Goal: Entertainment & Leisure: Consume media (video, audio)

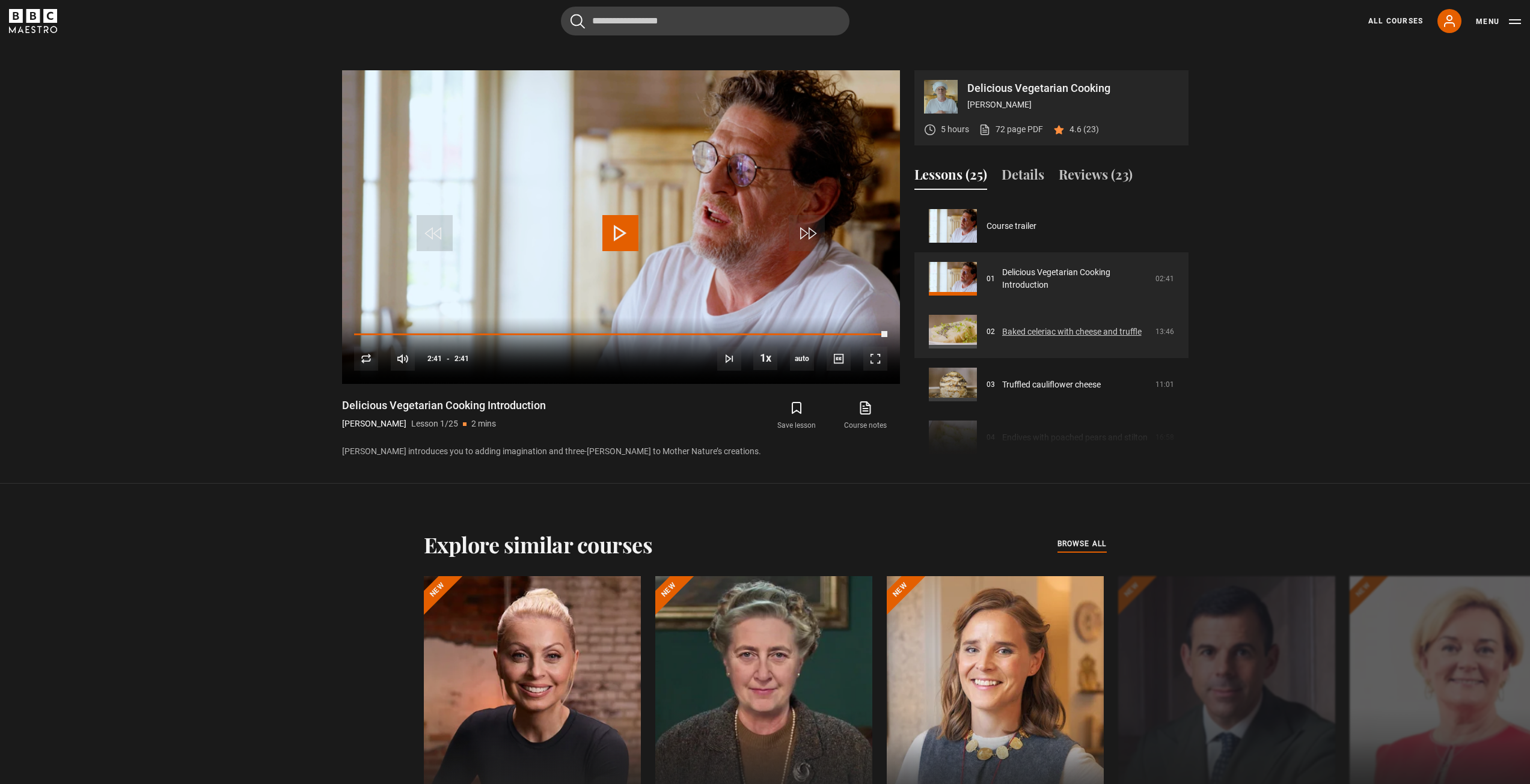
click at [1065, 329] on link "Baked celeriac with cheese and truffle" at bounding box center [1072, 332] width 139 height 12
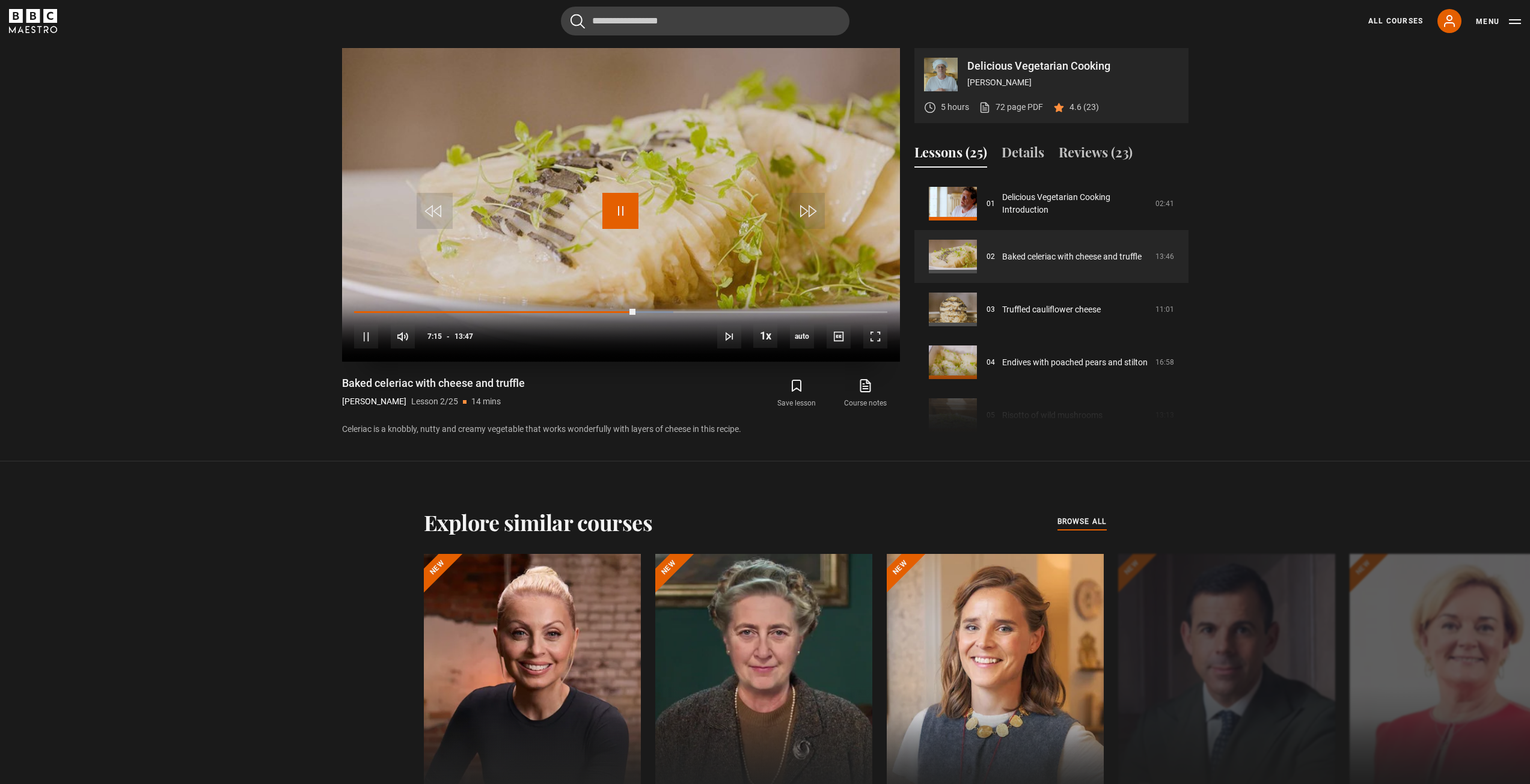
click at [617, 215] on span "Video Player" at bounding box center [620, 211] width 36 height 36
click at [615, 214] on span "Video Player" at bounding box center [620, 211] width 36 height 36
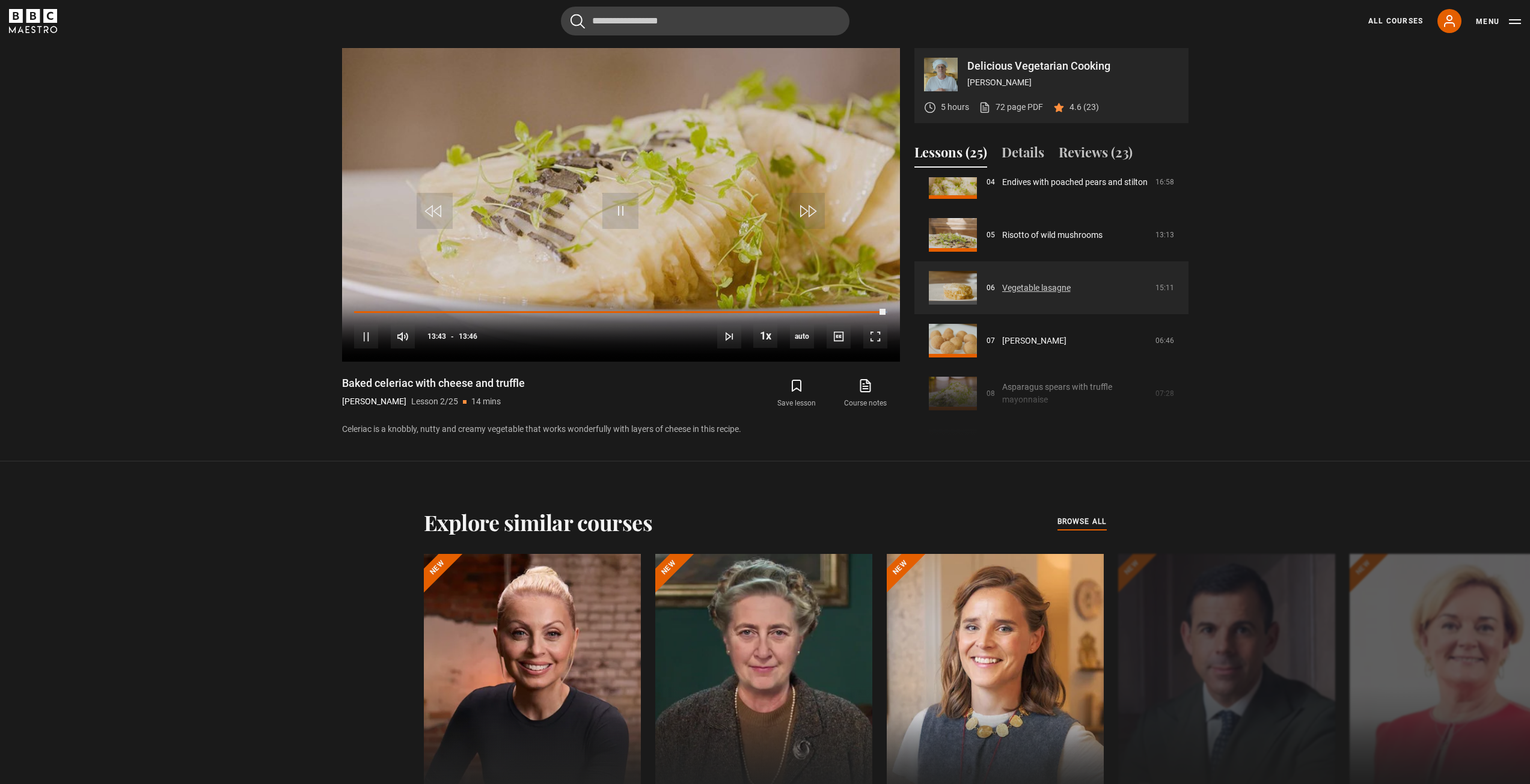
scroll to position [353, 0]
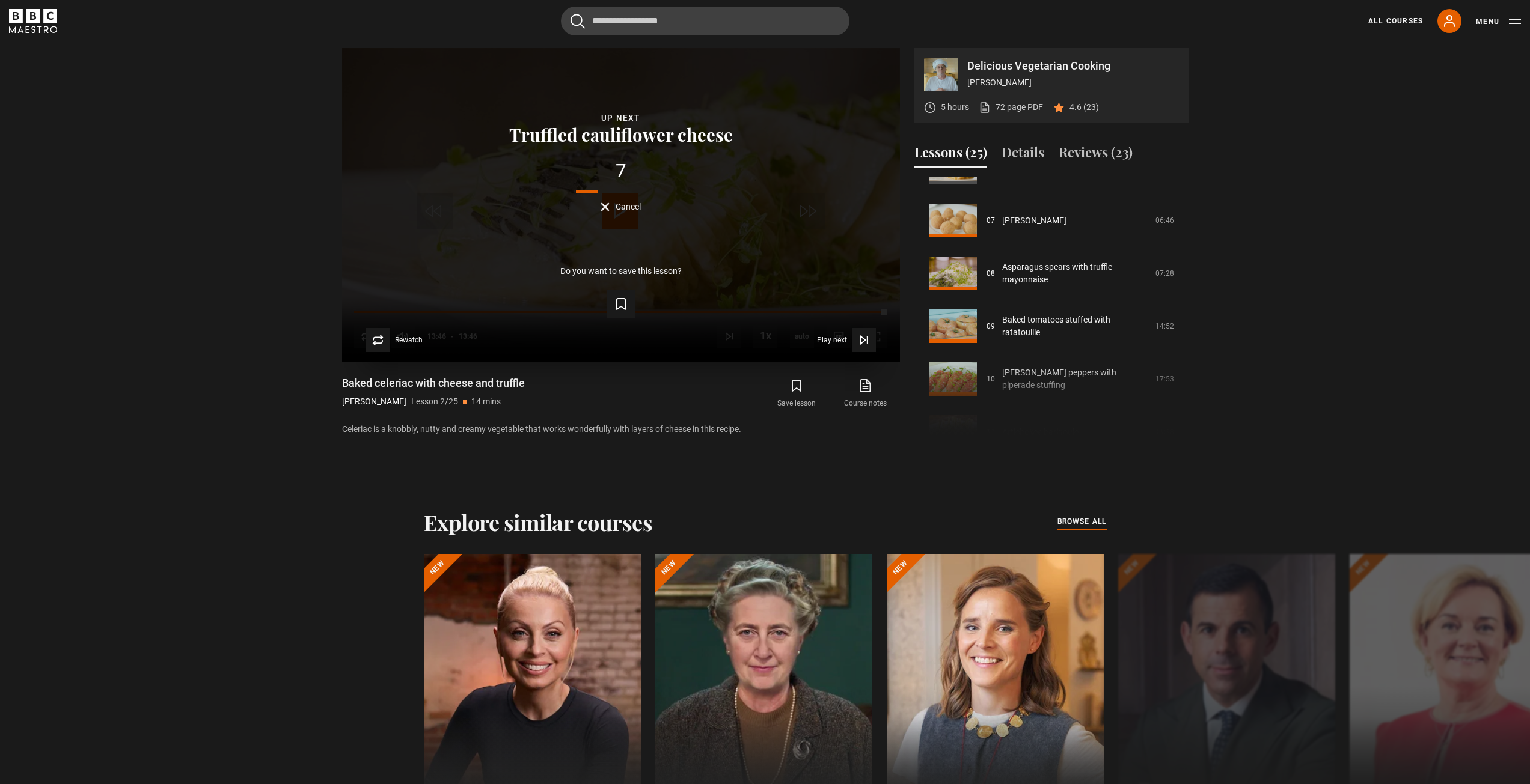
click at [608, 206] on button "Cancel" at bounding box center [621, 207] width 41 height 9
